Goal: Navigation & Orientation: Find specific page/section

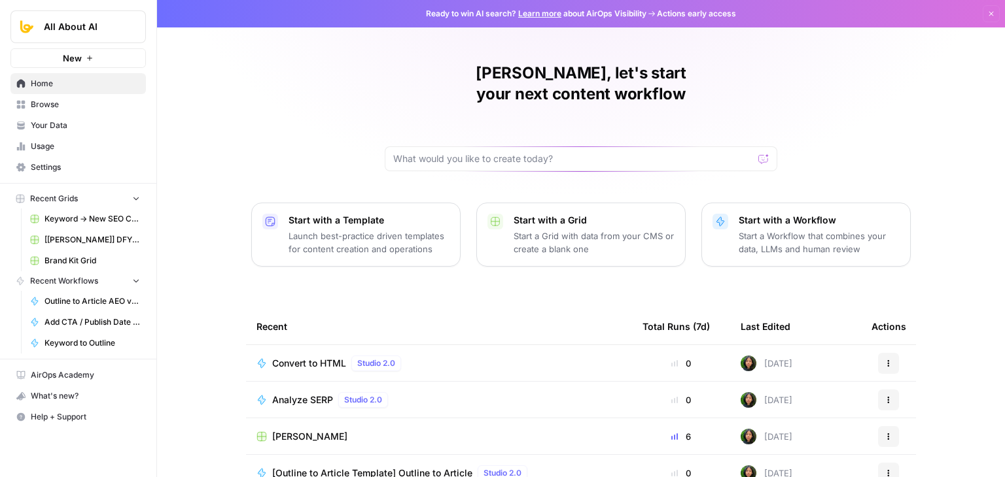
click at [62, 145] on span "Usage" at bounding box center [85, 147] width 109 height 12
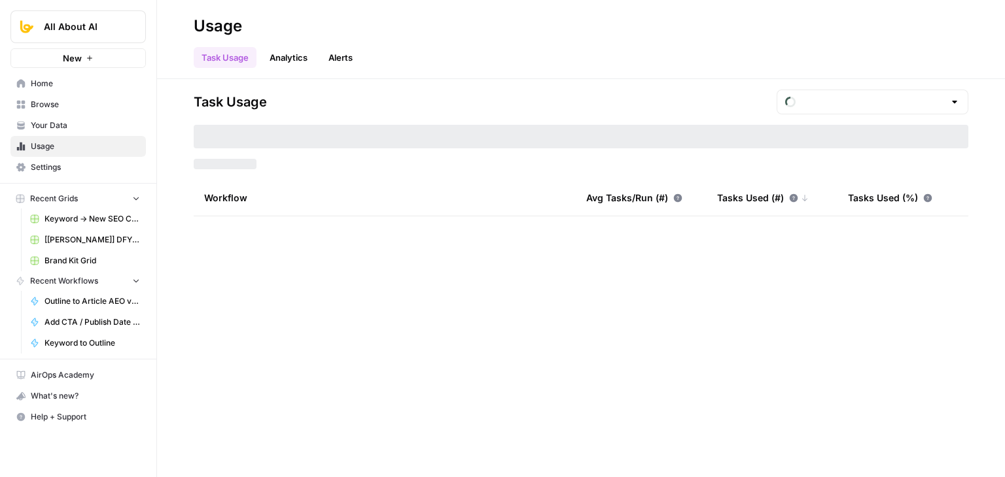
type input "August Overage"
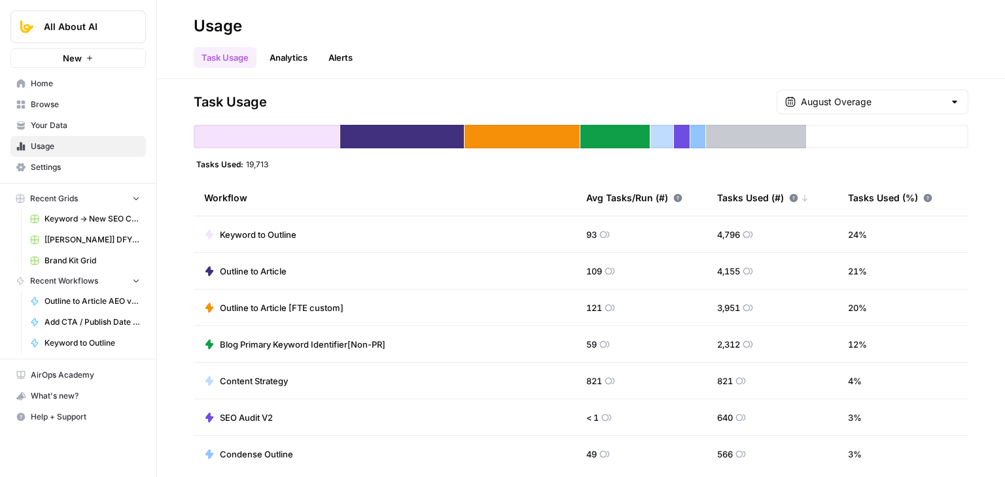
click at [78, 125] on span "Your Data" at bounding box center [85, 126] width 109 height 12
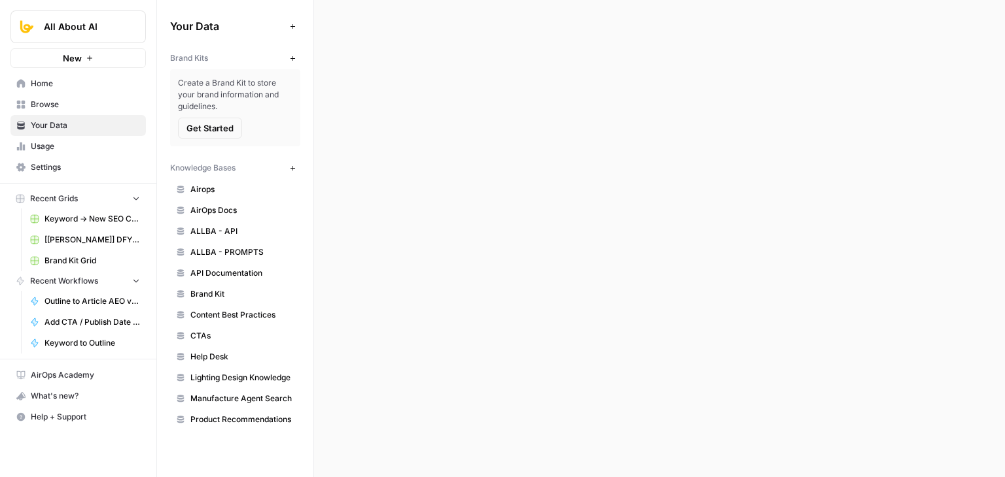
click at [81, 103] on span "Browse" at bounding box center [85, 105] width 109 height 12
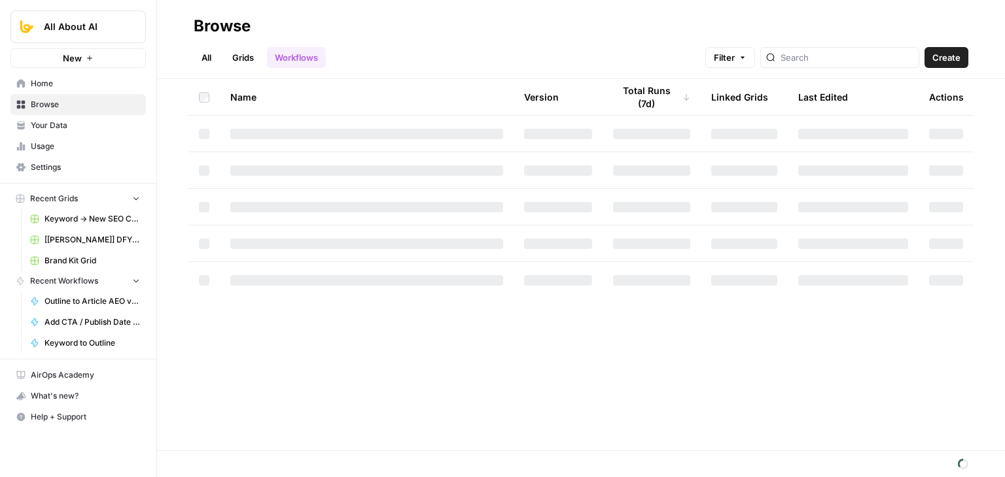
click at [72, 86] on span "Home" at bounding box center [85, 84] width 109 height 12
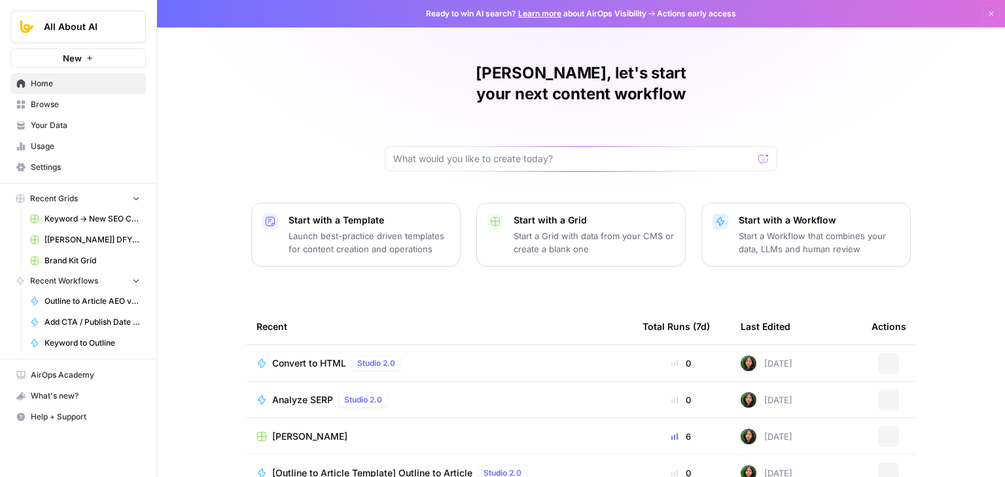
click at [60, 169] on span "Settings" at bounding box center [85, 168] width 109 height 12
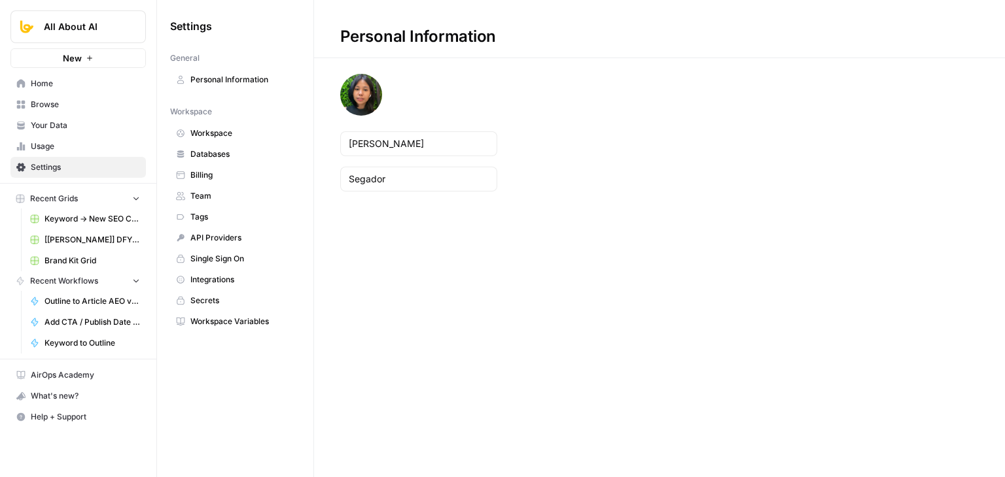
click at [222, 84] on span "Personal Information" at bounding box center [242, 80] width 104 height 12
click at [224, 161] on link "Databases" at bounding box center [235, 154] width 130 height 21
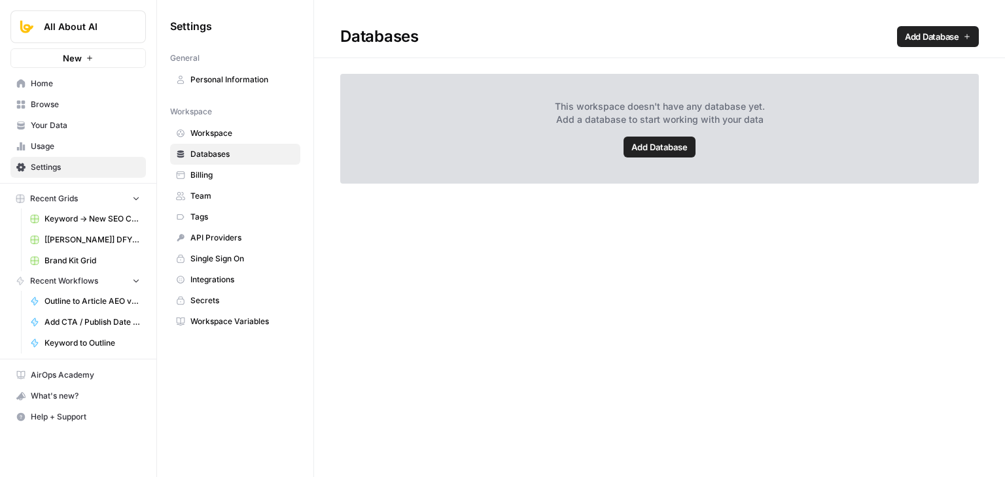
click at [221, 183] on link "Billing" at bounding box center [235, 175] width 130 height 21
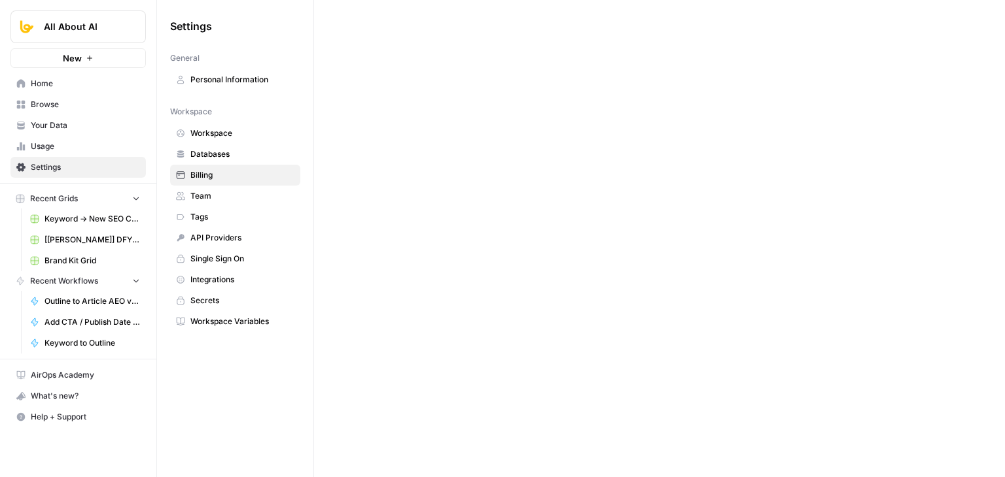
click at [217, 197] on span "Team" at bounding box center [242, 196] width 104 height 12
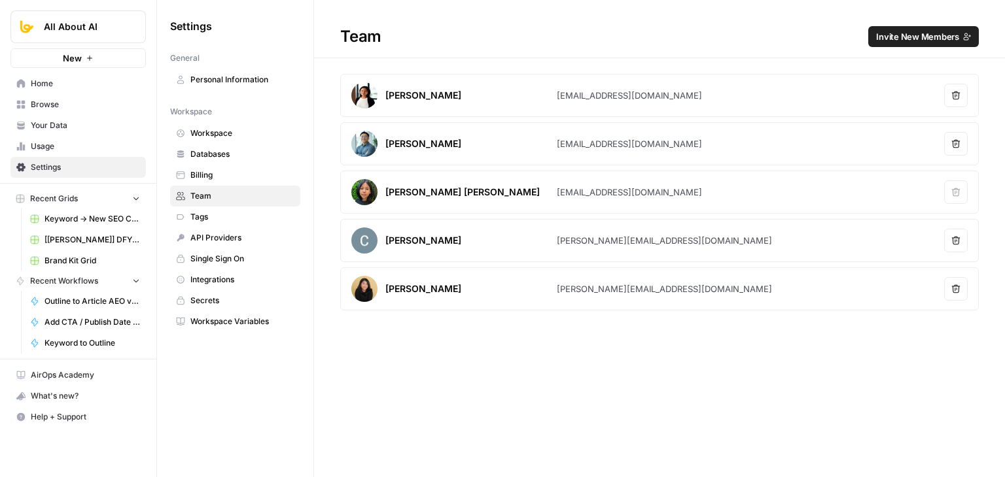
click at [60, 87] on span "Home" at bounding box center [85, 84] width 109 height 12
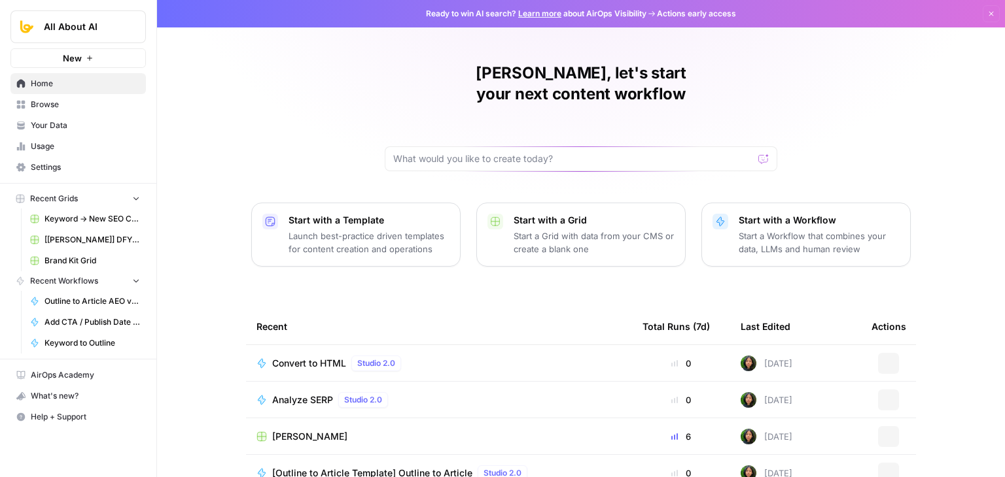
click at [483, 147] on div at bounding box center [581, 158] width 392 height 25
click at [468, 150] on div "[PERSON_NAME], let's start your next content workflow Start with a Template Lau…" at bounding box center [581, 311] width 848 height 623
click at [470, 146] on div at bounding box center [581, 158] width 392 height 25
type input "SEO"
